Goal: Transaction & Acquisition: Purchase product/service

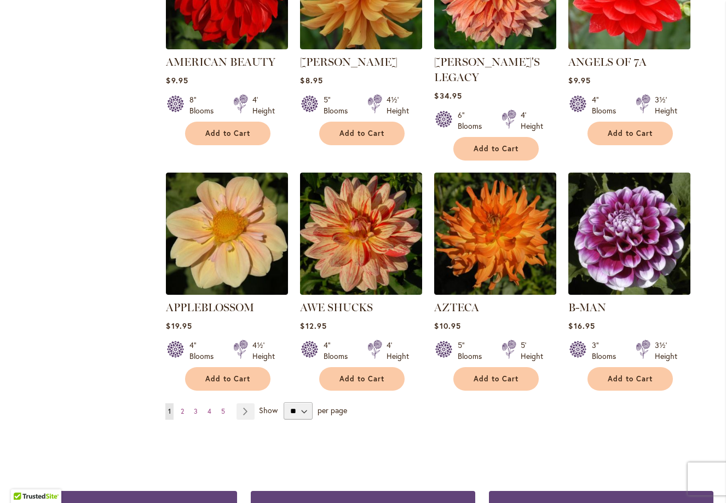
scroll to position [807, 0]
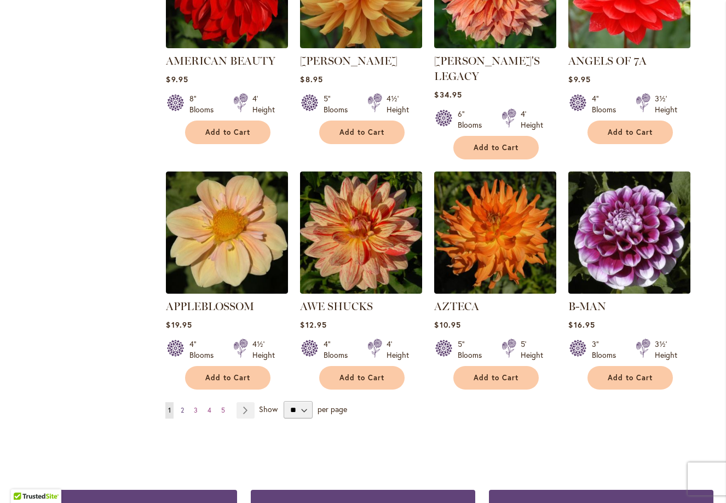
click at [181, 406] on span "2" at bounding box center [182, 410] width 3 height 8
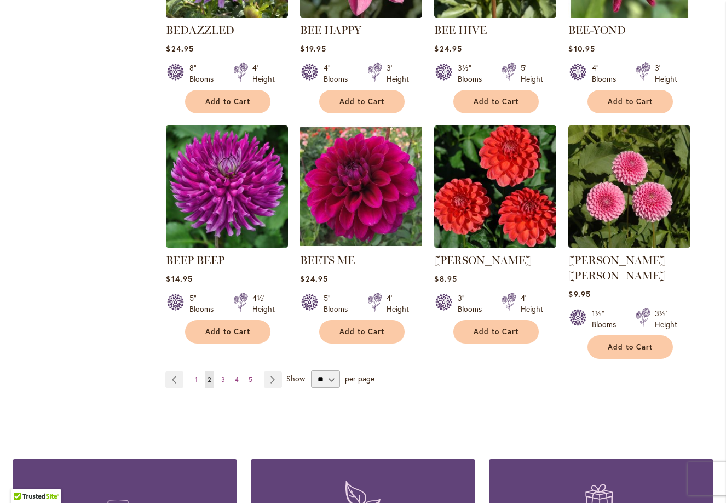
scroll to position [835, 0]
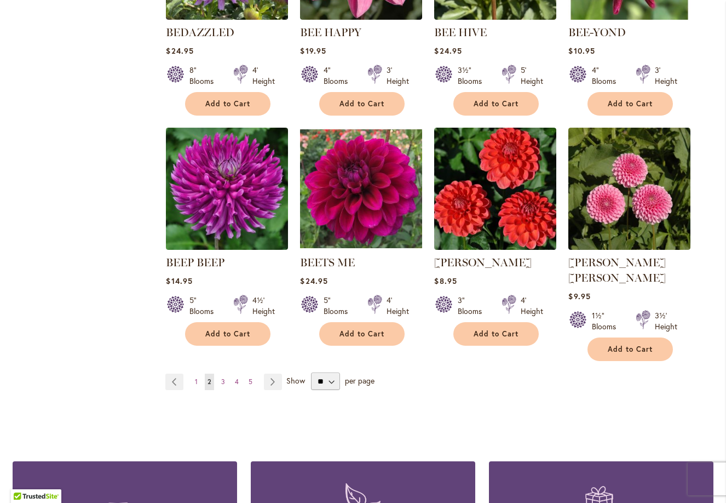
click at [213, 373] on ul "Page Previous Page 1 You're currently reading page 2 Page 3 Page 4 Page 5 Page …" at bounding box center [225, 381] width 121 height 16
click at [221, 377] on span "3" at bounding box center [223, 381] width 4 height 8
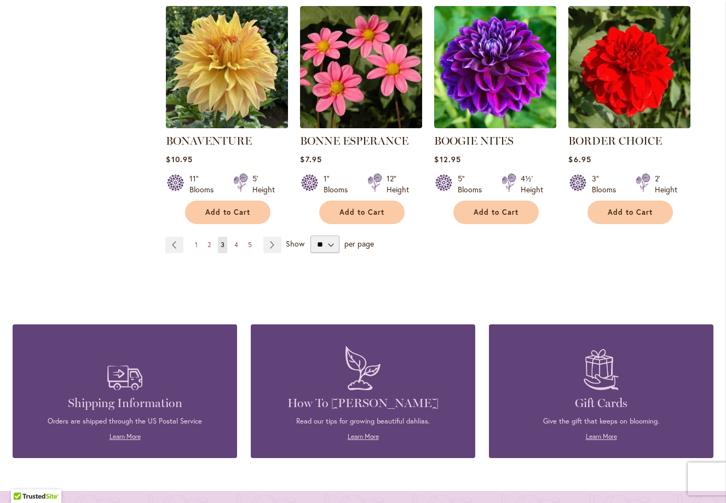
scroll to position [967, 0]
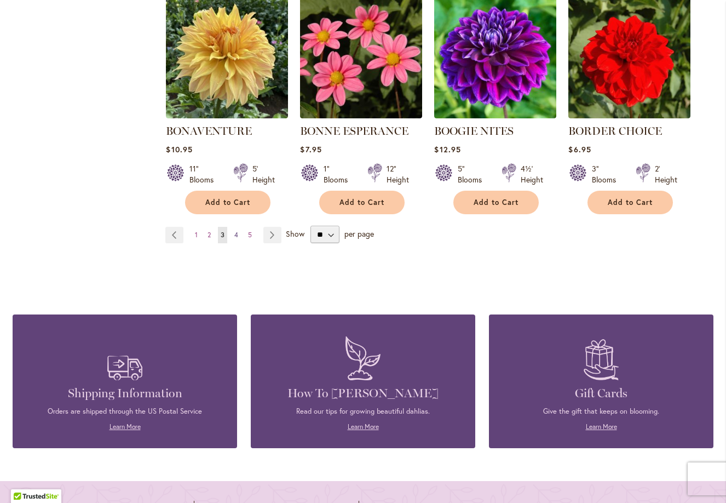
click at [234, 230] on span "4" at bounding box center [236, 234] width 4 height 8
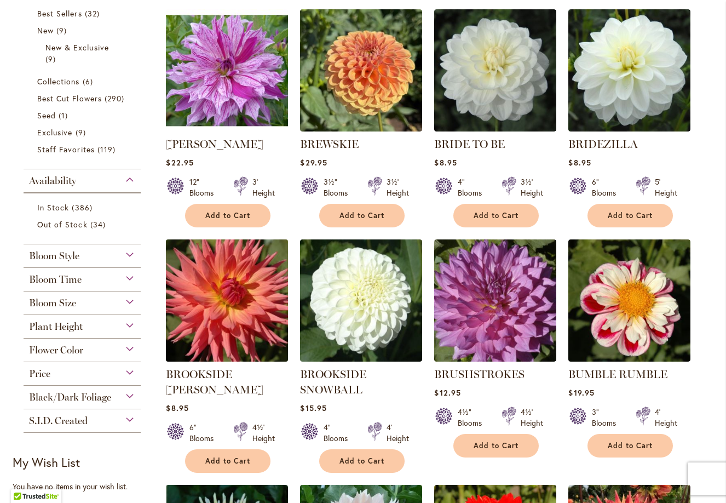
scroll to position [262, 0]
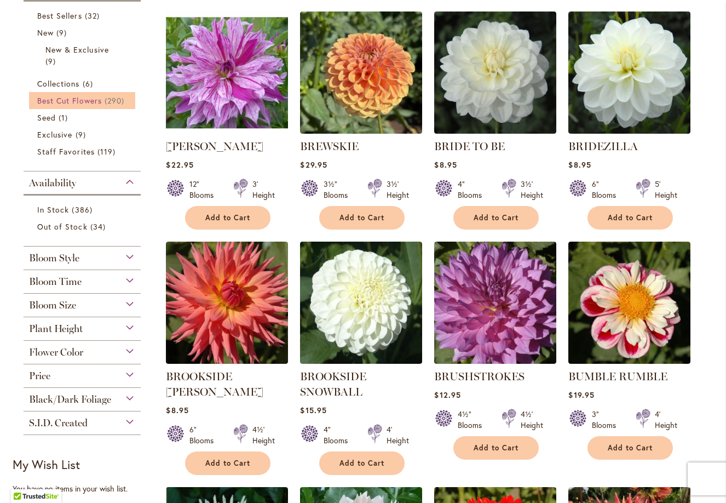
click at [79, 101] on span "Best Cut Flowers" at bounding box center [69, 100] width 65 height 10
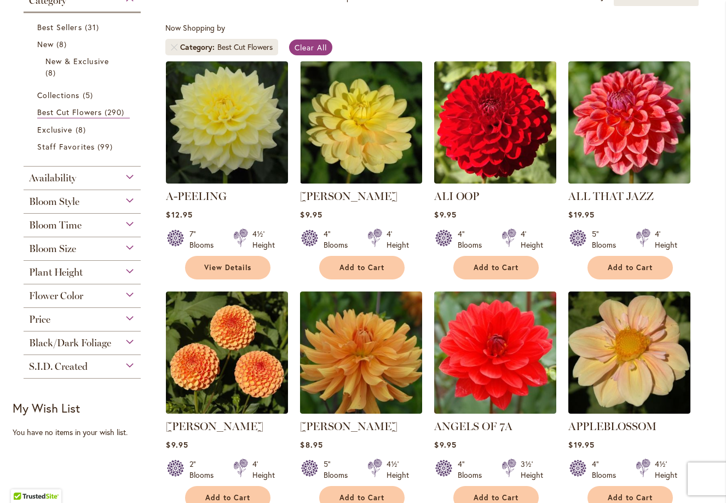
scroll to position [191, 0]
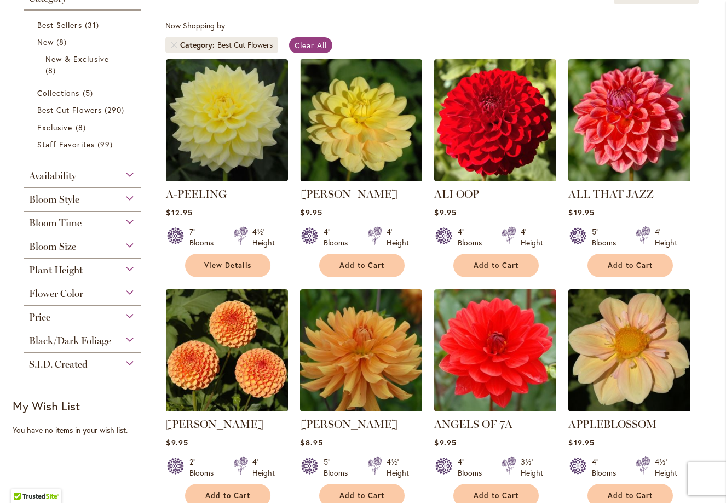
click at [258, 351] on img at bounding box center [227, 350] width 128 height 128
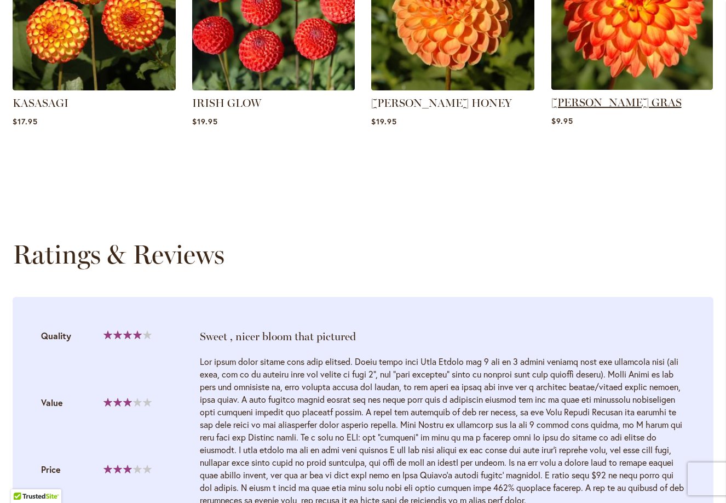
scroll to position [967, 0]
